Goal: Information Seeking & Learning: Learn about a topic

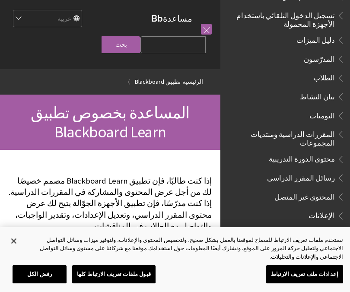
scroll to position [137, 0]
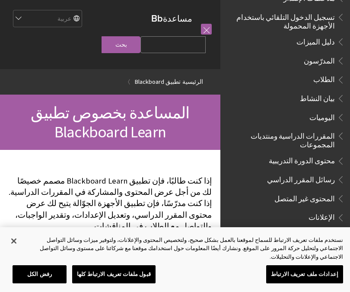
click at [328, 74] on span "الطلاب" at bounding box center [324, 79] width 22 height 12
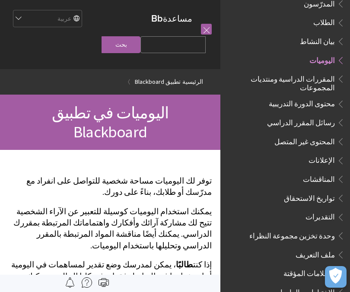
scroll to position [185, 0]
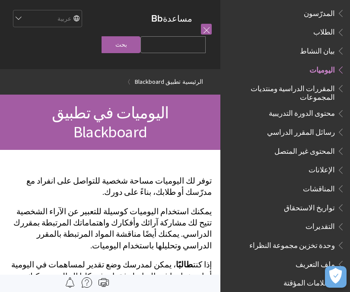
click at [331, 31] on span "الطلاب" at bounding box center [324, 31] width 22 height 12
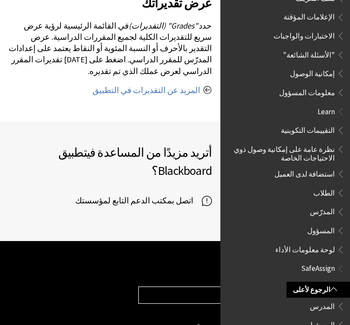
scroll to position [1110, 0]
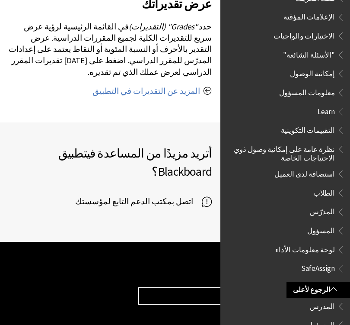
click at [190, 131] on div "أتريد مزيدًا من المساعدة في تطبيق Blackboard ؟ اتصل بمكتب الدعم التابع لمؤسستك" at bounding box center [110, 181] width 220 height 119
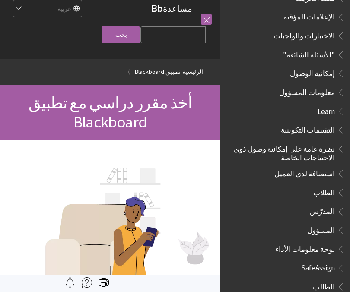
scroll to position [0, 0]
